Goal: Task Accomplishment & Management: Manage account settings

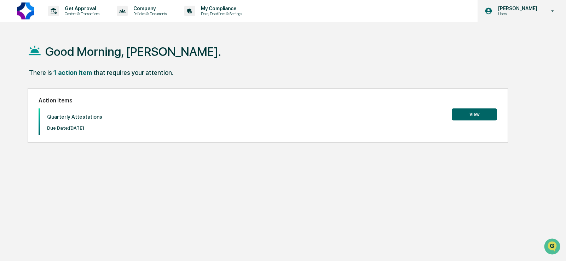
click at [530, 6] on p "[PERSON_NAME]" at bounding box center [516, 9] width 48 height 6
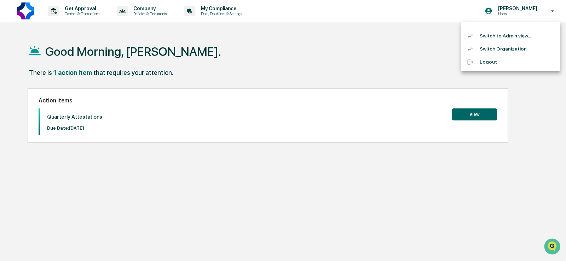
click at [502, 39] on li "Switch to Admin view..." at bounding box center [510, 35] width 99 height 13
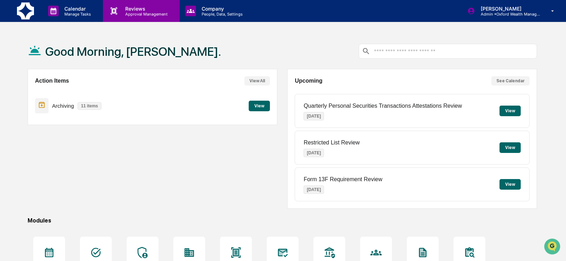
click at [147, 10] on p "Reviews" at bounding box center [145, 9] width 52 height 6
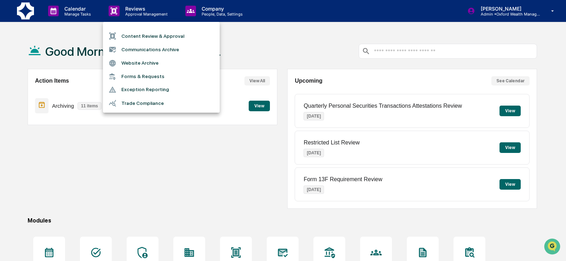
click at [150, 78] on li "Forms & Requests" at bounding box center [161, 76] width 117 height 13
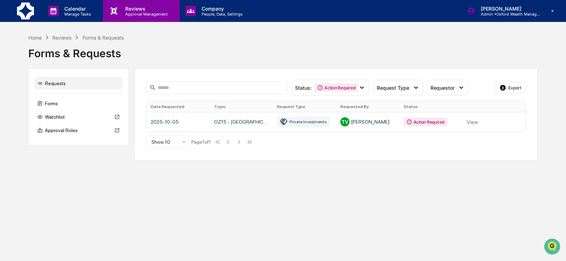
click at [131, 15] on p "Approval Management" at bounding box center [145, 14] width 52 height 5
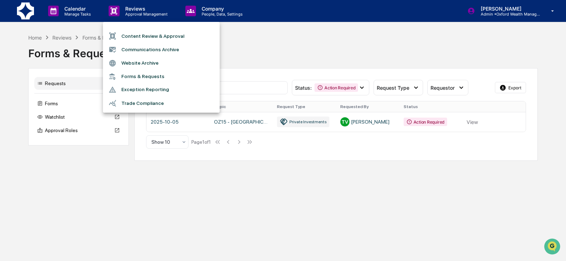
click at [28, 10] on div at bounding box center [283, 130] width 566 height 261
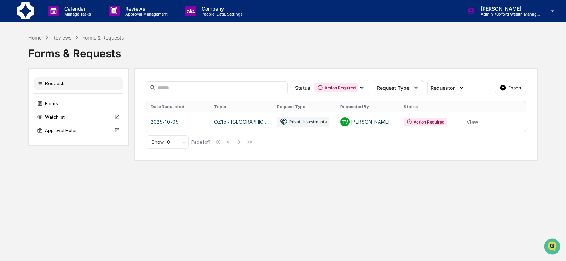
click at [29, 11] on img at bounding box center [25, 10] width 17 height 17
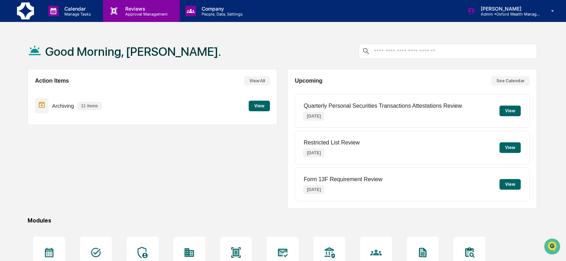
click at [134, 14] on p "Approval Management" at bounding box center [145, 14] width 52 height 5
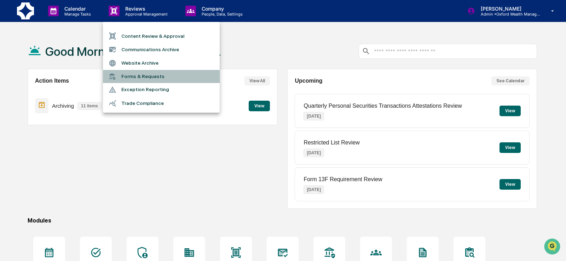
click at [136, 74] on li "Forms & Requests" at bounding box center [161, 76] width 117 height 13
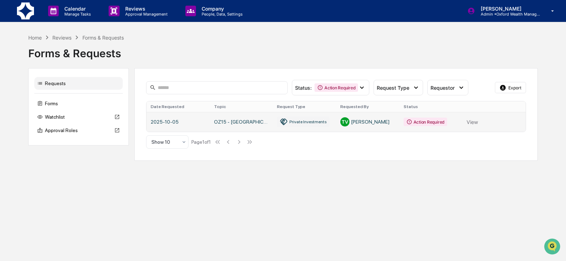
click at [253, 123] on link at bounding box center [335, 122] width 379 height 20
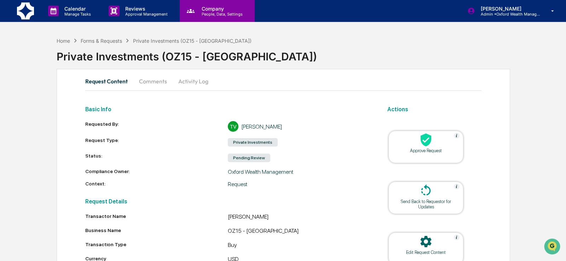
click at [199, 14] on p "People, Data, Settings" at bounding box center [221, 14] width 50 height 5
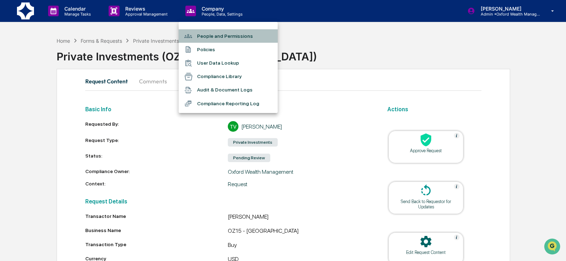
click at [207, 37] on li "People and Permissions" at bounding box center [227, 35] width 99 height 13
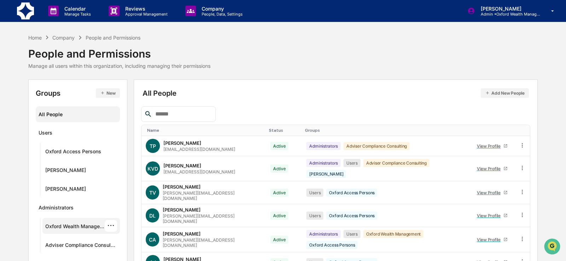
click at [72, 227] on div "Oxford Wealth Management" at bounding box center [74, 227] width 59 height 8
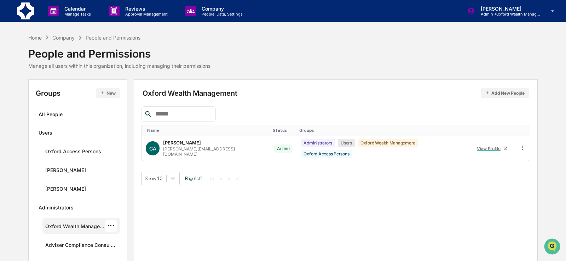
click at [494, 92] on button "Add New People" at bounding box center [504, 93] width 48 height 10
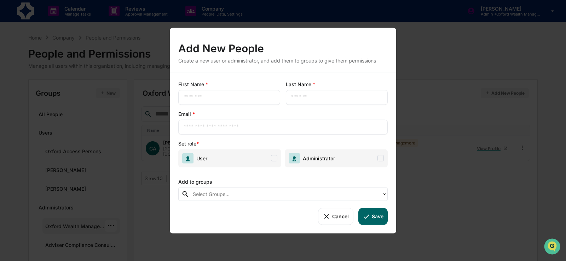
click at [238, 97] on input "text" at bounding box center [228, 97] width 91 height 7
type input "*****"
type input "*"
click at [323, 215] on icon at bounding box center [326, 216] width 8 height 8
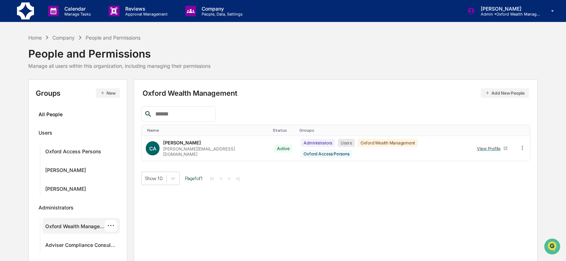
scroll to position [9, 0]
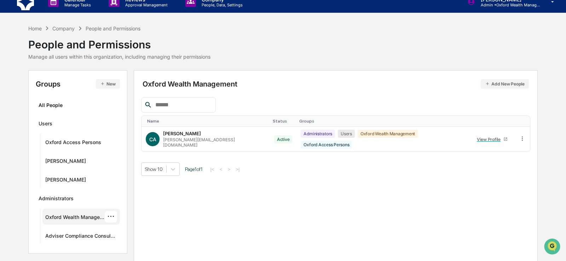
click at [117, 213] on div "Oxford Wealth Management ···" at bounding box center [80, 217] width 77 height 16
click at [62, 103] on div "All People" at bounding box center [78, 105] width 78 height 12
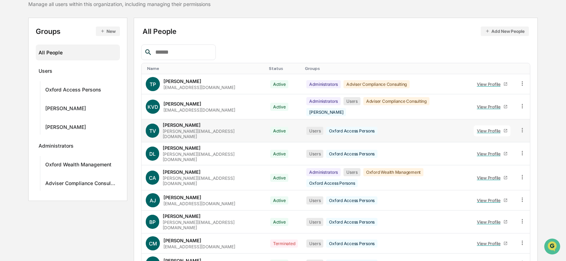
scroll to position [61, 0]
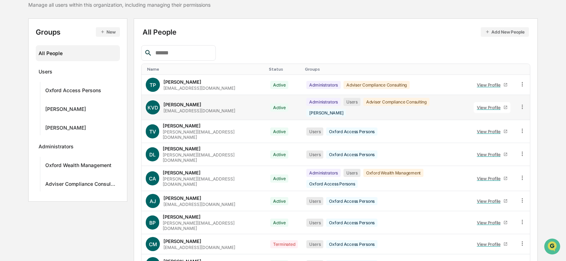
click at [521, 105] on icon at bounding box center [521, 107] width 1 height 4
click at [501, 117] on div "Groups & Permissions" at bounding box center [489, 118] width 61 height 8
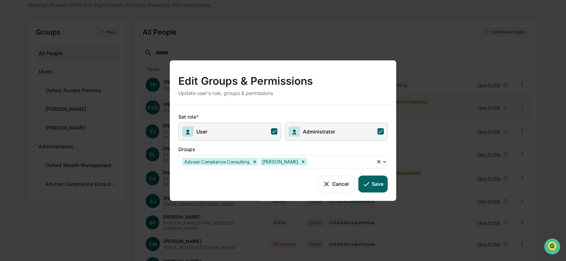
click at [332, 164] on div at bounding box center [340, 162] width 64 height 8
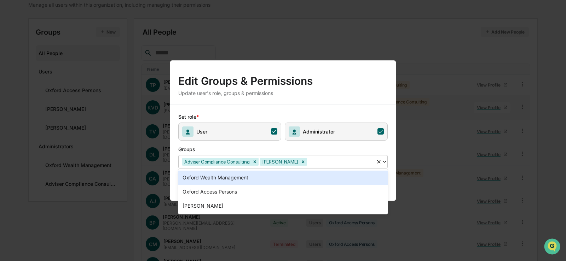
click at [320, 179] on div "Oxford Wealth Management" at bounding box center [282, 178] width 209 height 14
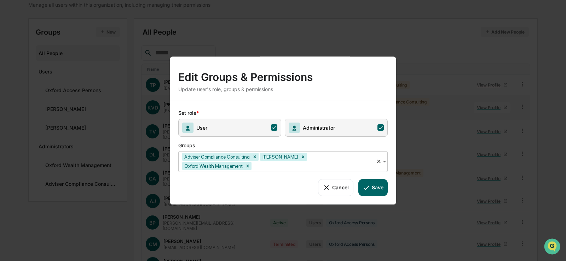
click at [377, 187] on button "Save" at bounding box center [372, 187] width 29 height 17
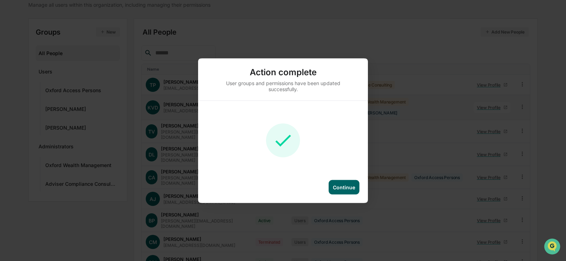
click at [348, 190] on div "Continue" at bounding box center [343, 187] width 31 height 14
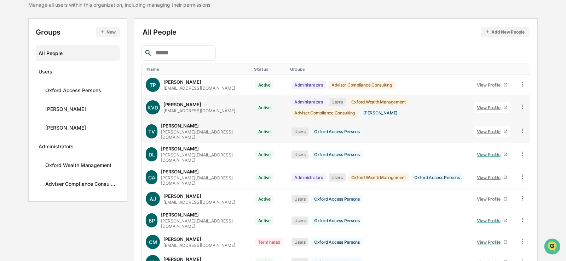
scroll to position [0, 0]
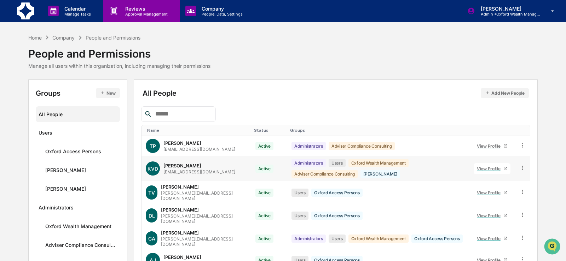
click at [138, 14] on p "Approval Management" at bounding box center [145, 14] width 52 height 5
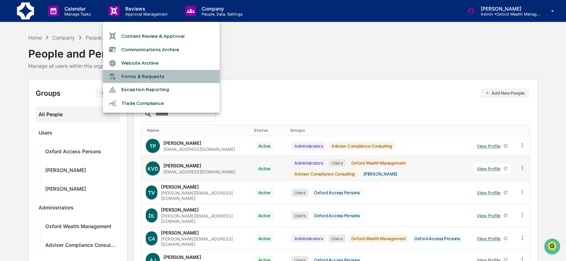
click at [150, 75] on li "Forms & Requests" at bounding box center [161, 76] width 117 height 13
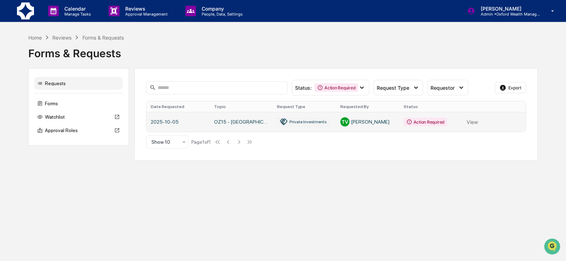
click at [250, 125] on link at bounding box center [335, 122] width 379 height 20
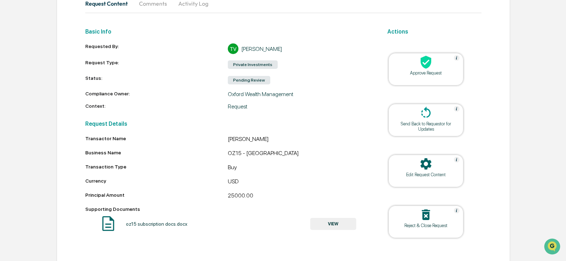
scroll to position [76, 0]
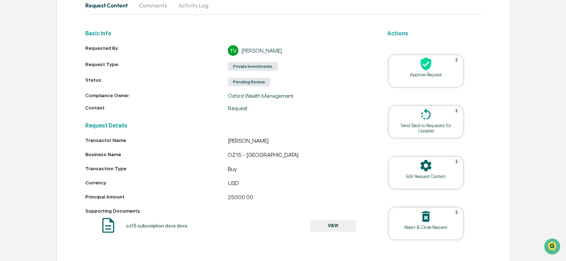
click at [343, 227] on button "VIEW" at bounding box center [333, 226] width 46 height 12
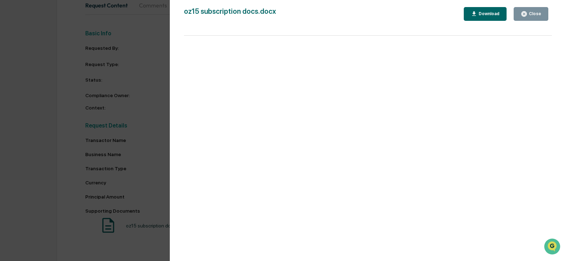
click at [480, 16] on div "Download" at bounding box center [488, 13] width 22 height 5
click at [538, 11] on div "Close" at bounding box center [534, 13] width 14 height 5
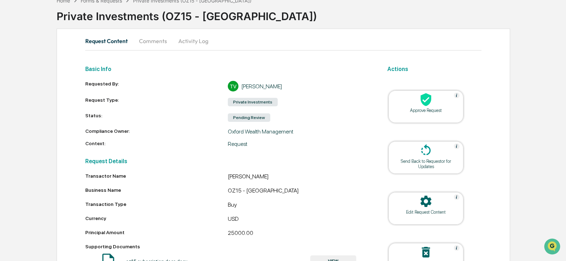
click at [160, 42] on button "Comments" at bounding box center [152, 41] width 39 height 17
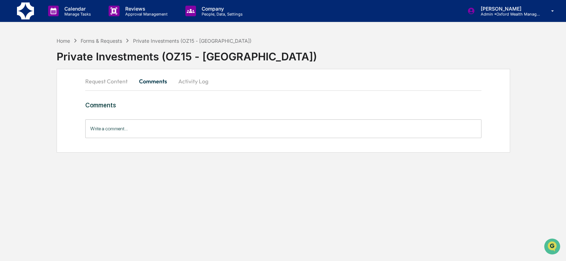
scroll to position [0, 0]
click at [191, 84] on button "Activity Log" at bounding box center [192, 81] width 41 height 17
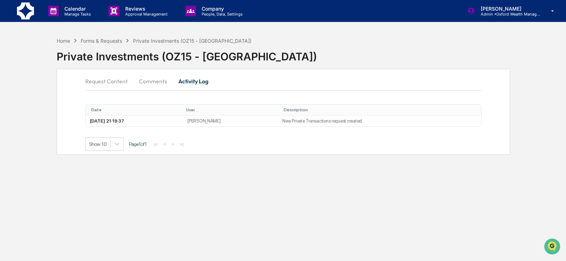
click at [149, 79] on button "Comments" at bounding box center [152, 81] width 39 height 17
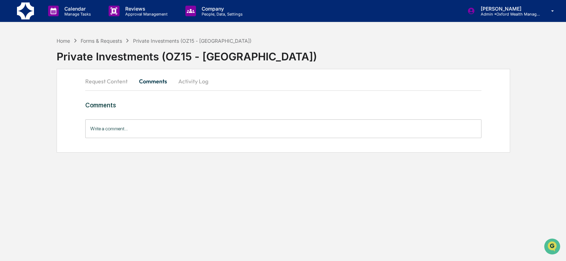
click at [95, 82] on button "Request Content" at bounding box center [109, 81] width 48 height 17
